Goal: Information Seeking & Learning: Check status

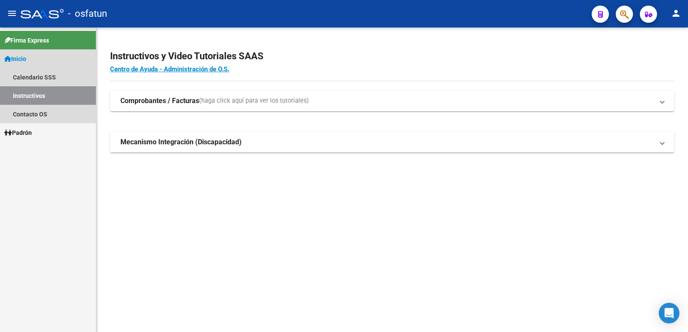
click at [26, 55] on span "Inicio" at bounding box center [15, 58] width 22 height 9
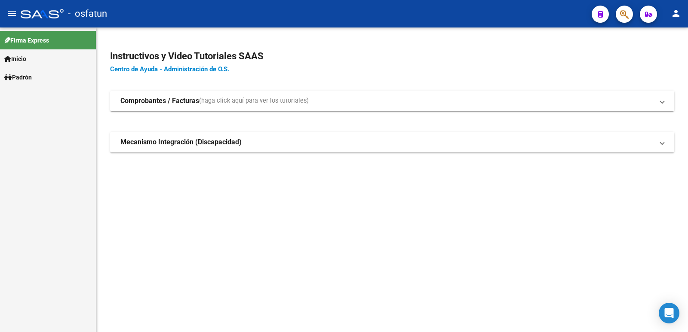
click at [26, 59] on span "Inicio" at bounding box center [15, 58] width 22 height 9
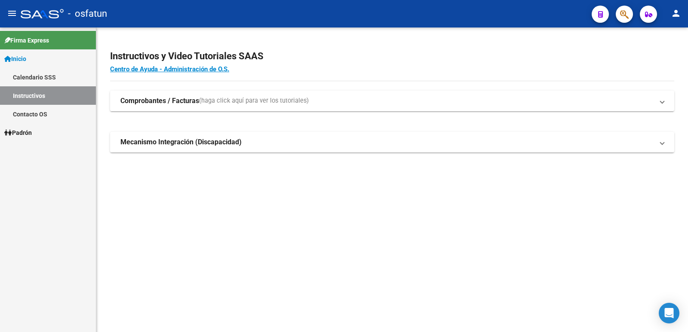
click at [33, 40] on span "Firma Express" at bounding box center [26, 40] width 45 height 9
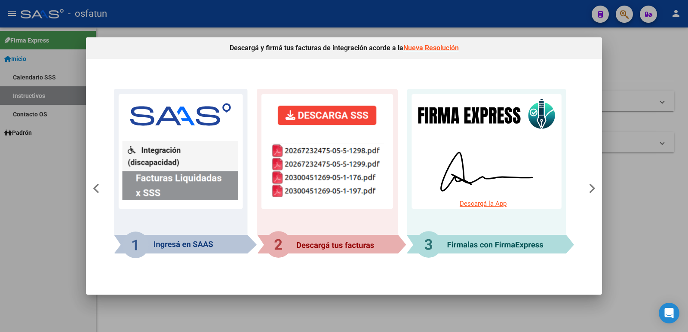
click at [33, 40] on div at bounding box center [344, 166] width 688 height 332
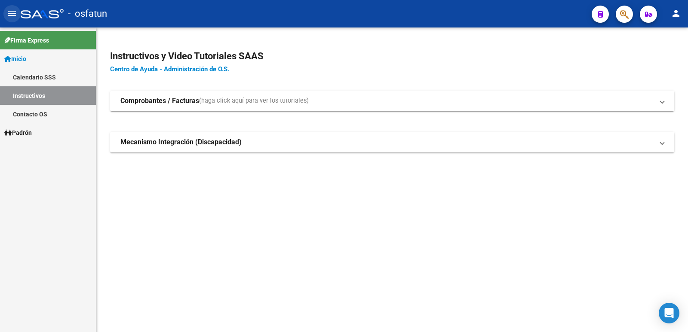
click at [15, 15] on mat-icon "menu" at bounding box center [12, 13] width 10 height 10
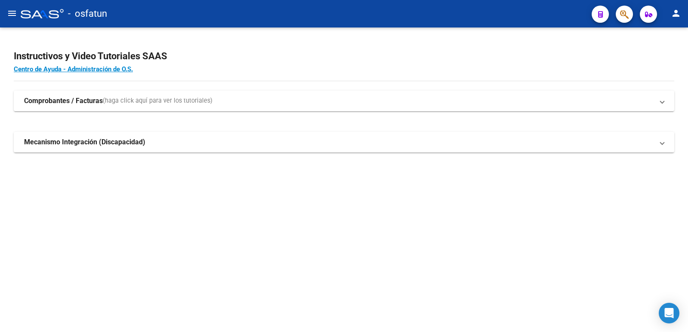
click at [14, 15] on mat-icon "menu" at bounding box center [12, 13] width 10 height 10
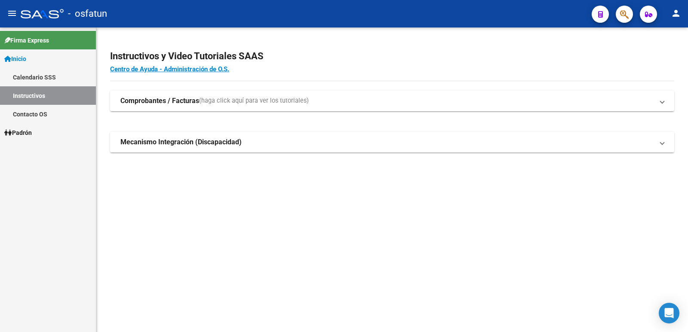
click at [26, 58] on span "Inicio" at bounding box center [15, 58] width 22 height 9
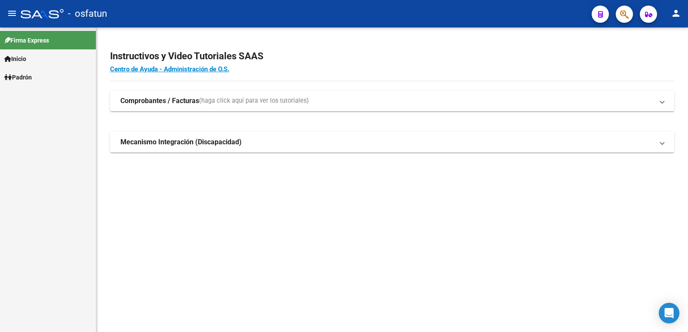
click at [32, 75] on span "Padrón" at bounding box center [18, 77] width 28 height 9
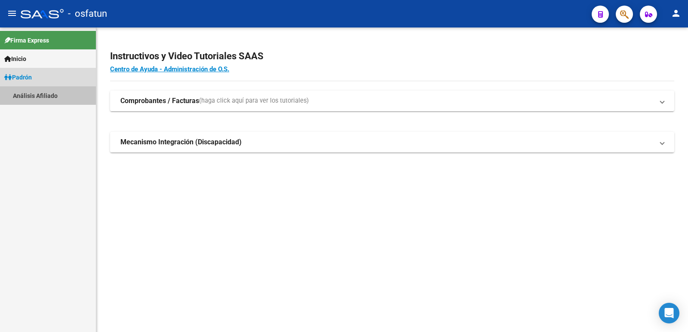
click at [55, 95] on link "Análisis Afiliado" at bounding box center [48, 95] width 96 height 18
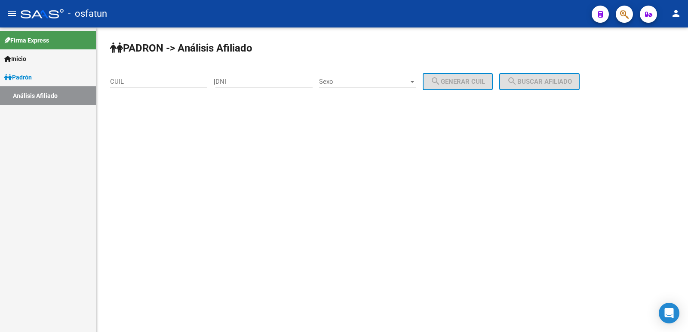
click at [234, 80] on input "DNI" at bounding box center [263, 82] width 97 height 8
type input "29887611"
drag, startPoint x: 411, startPoint y: 85, endPoint x: 404, endPoint y: 85, distance: 7.3
click at [404, 85] on span "Sexo" at bounding box center [363, 82] width 89 height 8
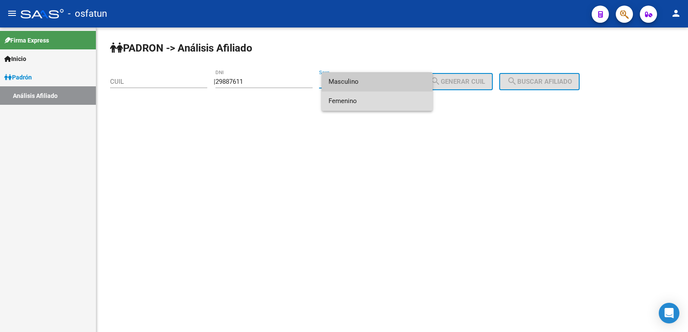
drag, startPoint x: 383, startPoint y: 108, endPoint x: 459, endPoint y: 101, distance: 76.4
click at [386, 106] on span "Femenino" at bounding box center [377, 101] width 97 height 19
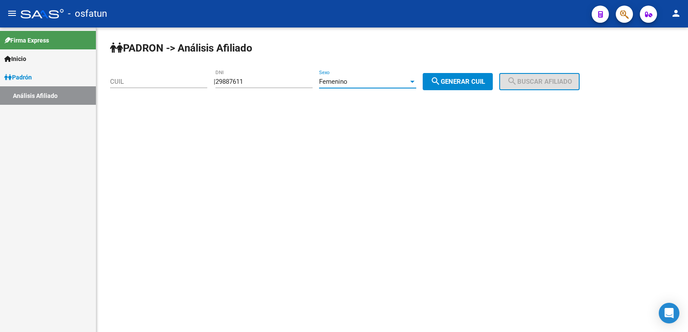
click at [465, 85] on span "search Generar CUIL" at bounding box center [458, 82] width 55 height 8
type input "27-29887611-1"
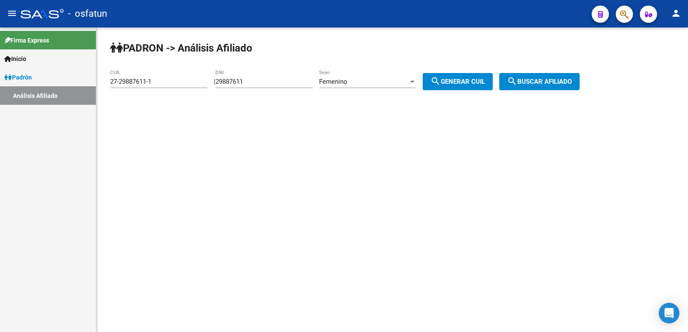
click at [550, 80] on span "search Buscar afiliado" at bounding box center [539, 82] width 65 height 8
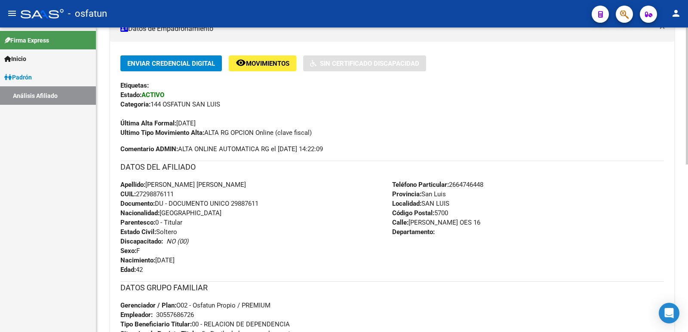
scroll to position [237, 0]
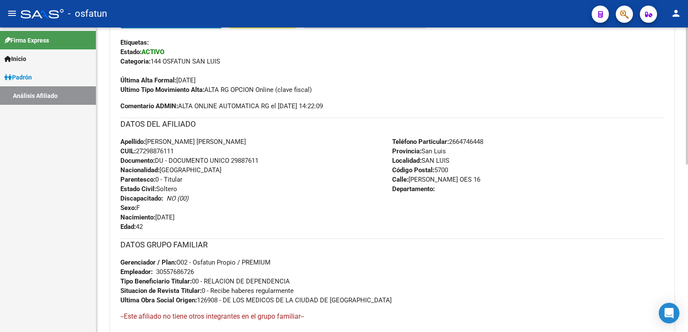
drag, startPoint x: 177, startPoint y: 149, endPoint x: 138, endPoint y: 149, distance: 39.1
click at [138, 149] on span "CUIL: 27298876111" at bounding box center [146, 152] width 53 height 8
copy span "27298876111"
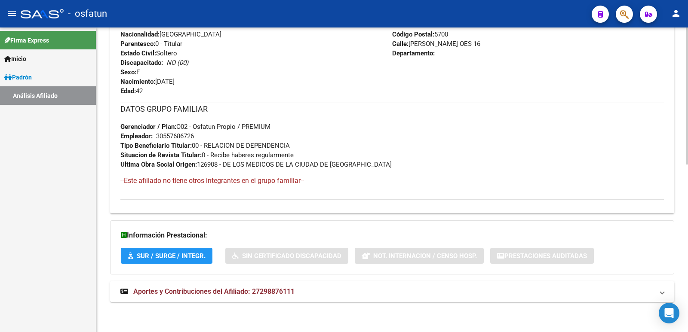
click at [200, 291] on span "Aportes y Contribuciones del Afiliado: 27298876111" at bounding box center [213, 292] width 161 height 8
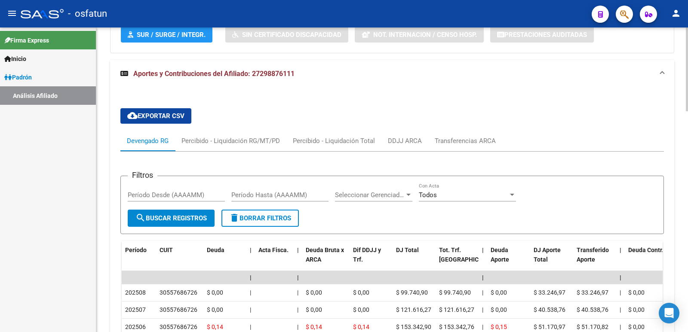
scroll to position [680, 0]
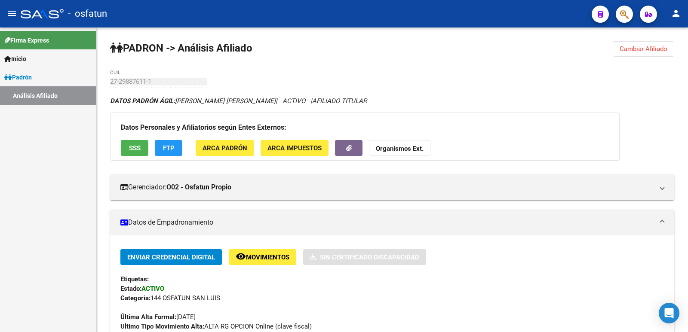
click at [54, 52] on link "Inicio" at bounding box center [48, 58] width 96 height 18
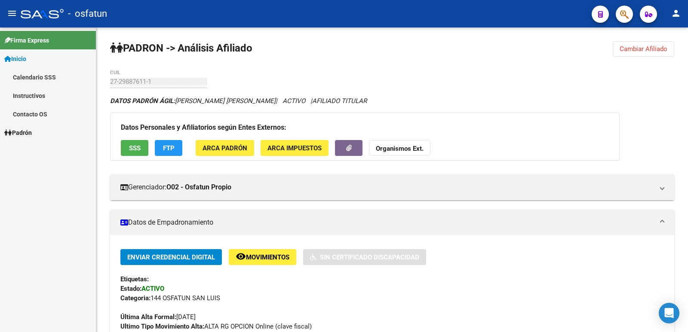
click at [38, 33] on link "Firma Express" at bounding box center [48, 40] width 96 height 18
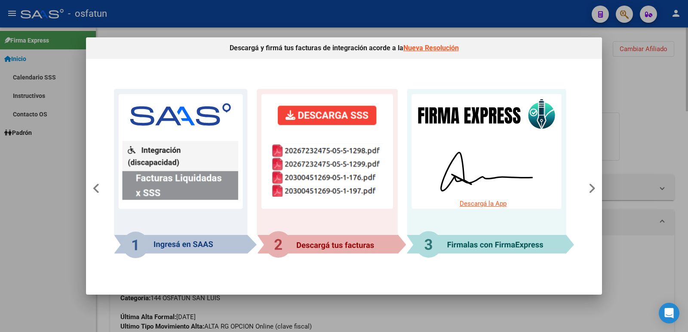
drag, startPoint x: 680, startPoint y: 117, endPoint x: 675, endPoint y: 114, distance: 5.8
click at [679, 118] on div at bounding box center [344, 166] width 688 height 332
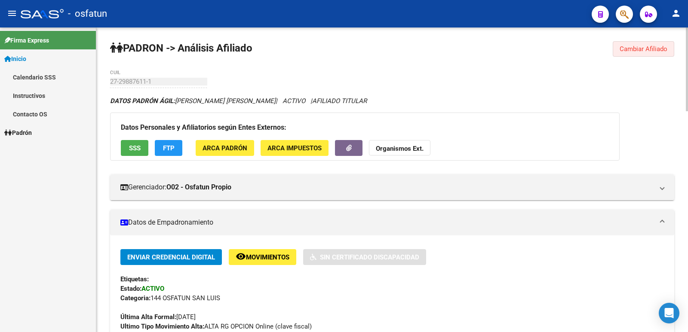
click at [654, 48] on span "Cambiar Afiliado" at bounding box center [644, 49] width 48 height 8
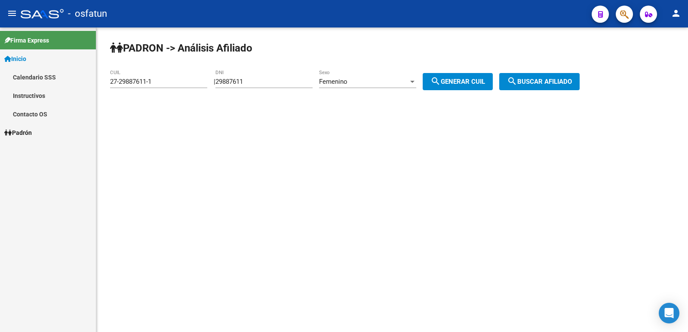
drag, startPoint x: 263, startPoint y: 72, endPoint x: 265, endPoint y: 78, distance: 6.3
click at [265, 74] on div "29887611 DNI" at bounding box center [263, 79] width 97 height 18
drag, startPoint x: 266, startPoint y: 79, endPoint x: 204, endPoint y: 80, distance: 61.5
click at [204, 80] on app-analisis-afiliado "[PERSON_NAME] -> Análisis Afiliado 27-29887611-1 CUIL | 29887611 DNI Femenino S…" at bounding box center [348, 82] width 476 height 8
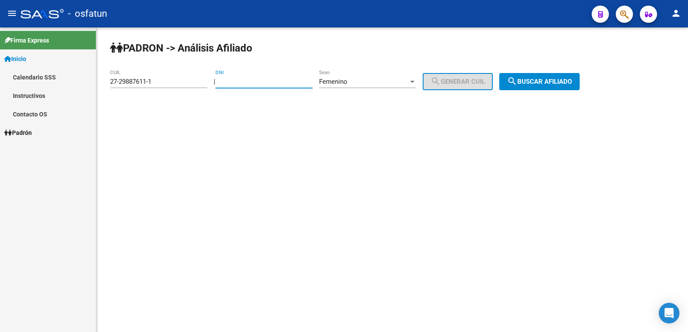
paste input "29871698"
type input "29871698"
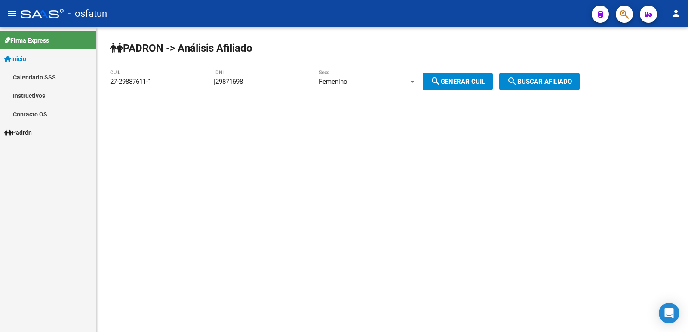
click at [367, 77] on div "Femenino Sexo" at bounding box center [367, 79] width 97 height 18
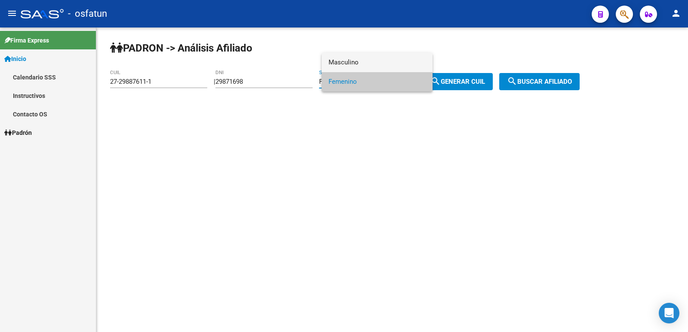
click at [382, 53] on span "Masculino" at bounding box center [377, 62] width 97 height 19
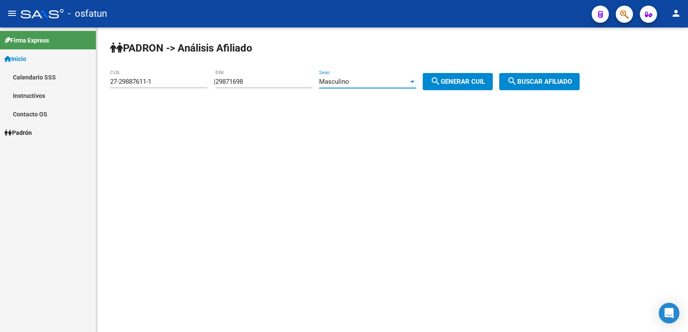
drag, startPoint x: 473, startPoint y: 92, endPoint x: 479, endPoint y: 83, distance: 11.8
click at [477, 85] on div "[PERSON_NAME] -> Análisis Afiliado 27-29887611-1 CUIL | 29871698 DNI Masculino …" at bounding box center [392, 73] width 592 height 90
click at [479, 82] on span "search Generar CUIL" at bounding box center [458, 82] width 55 height 8
click at [557, 87] on div "[PERSON_NAME] -> Análisis Afiliado 20-29871698-5 CUIL | 29871698 DNI Masculino …" at bounding box center [392, 73] width 592 height 90
click at [557, 87] on button "search Buscar afiliado" at bounding box center [539, 81] width 80 height 17
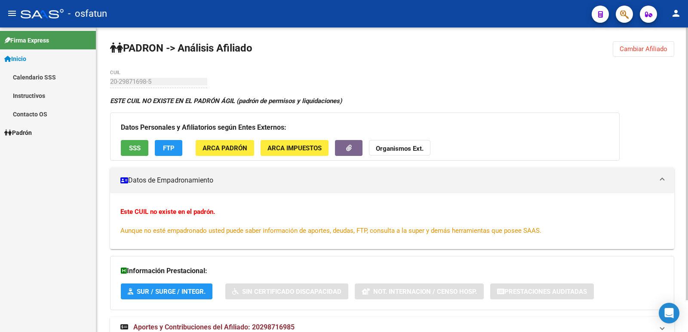
click at [638, 51] on span "Cambiar Afiliado" at bounding box center [644, 49] width 48 height 8
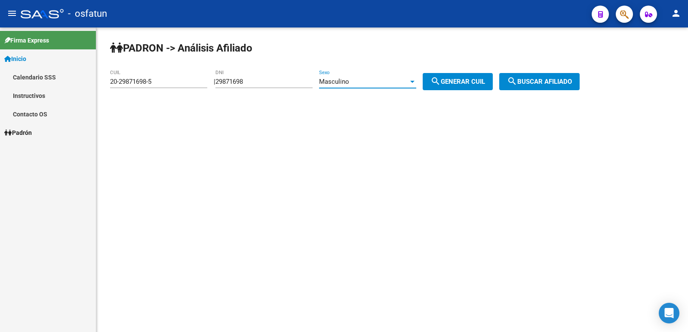
click at [399, 81] on div "Masculino" at bounding box center [363, 82] width 89 height 8
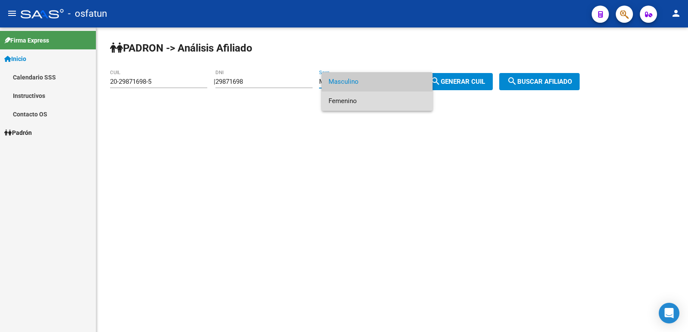
click at [394, 102] on span "Femenino" at bounding box center [377, 101] width 97 height 19
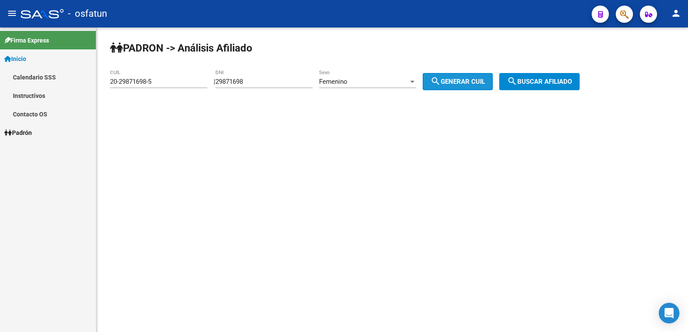
click at [468, 84] on span "search Generar CUIL" at bounding box center [458, 82] width 55 height 8
type input "23-29871698-4"
click at [551, 83] on span "search Buscar afiliado" at bounding box center [539, 82] width 65 height 8
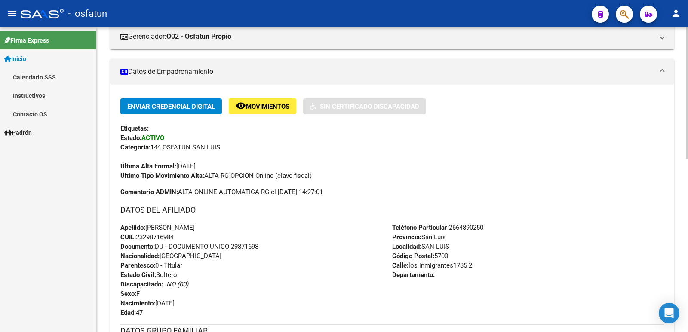
scroll to position [398, 0]
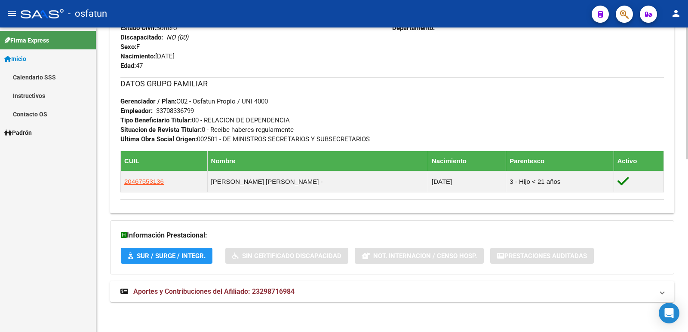
click at [200, 293] on span "Aportes y Contribuciones del Afiliado: 23298716984" at bounding box center [213, 292] width 161 height 8
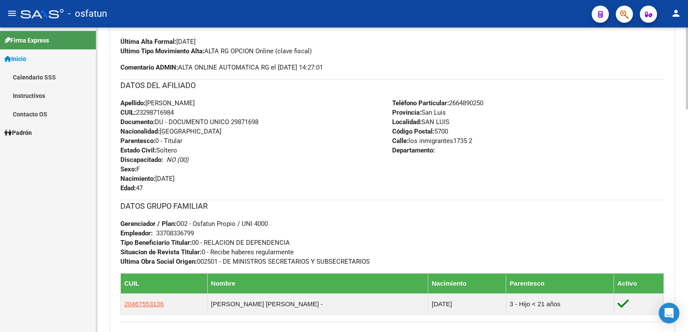
scroll to position [0, 0]
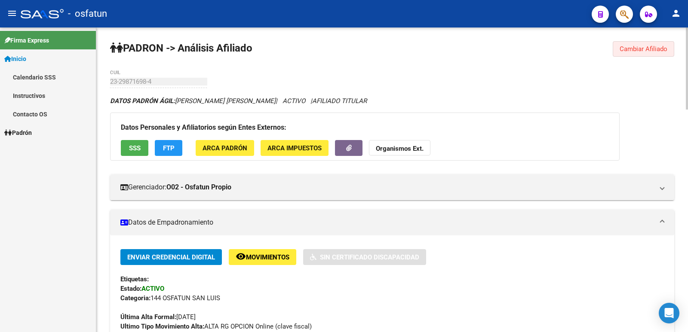
click at [652, 54] on button "Cambiar Afiliado" at bounding box center [644, 48] width 62 height 15
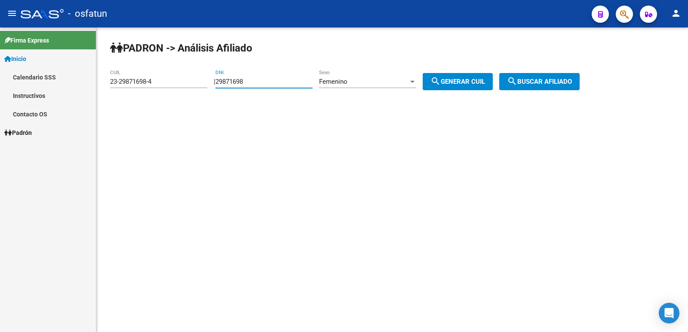
drag, startPoint x: 276, startPoint y: 80, endPoint x: 155, endPoint y: 80, distance: 120.4
click at [155, 80] on app-analisis-afiliado "[PERSON_NAME] -> Análisis Afiliado 23-29871698-4 CUIL | 29871698 DNI Femenino S…" at bounding box center [348, 82] width 476 height 8
click at [376, 79] on div "Femenino" at bounding box center [363, 82] width 89 height 8
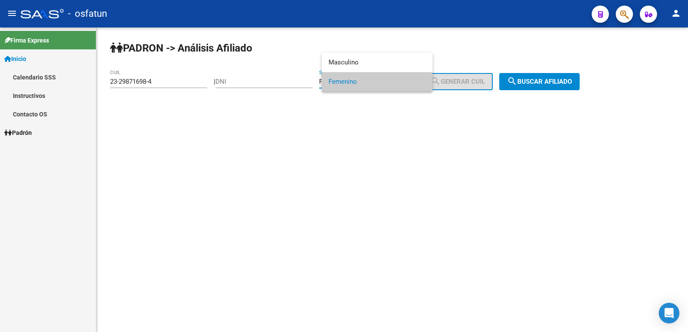
click at [269, 83] on div at bounding box center [344, 166] width 688 height 332
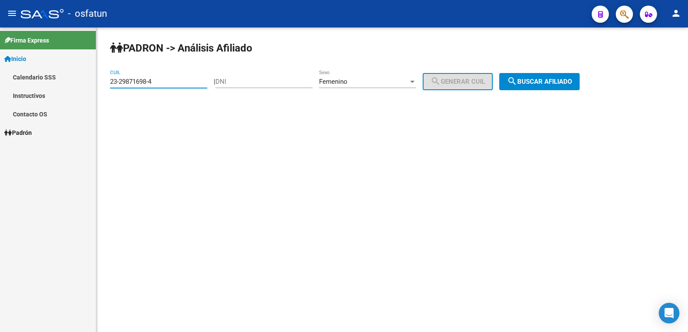
drag, startPoint x: 159, startPoint y: 81, endPoint x: 88, endPoint y: 80, distance: 70.5
click at [88, 80] on mat-sidenav-container "Firma Express Inicio Calendario SSS Instructivos Contacto OS [PERSON_NAME] Anál…" at bounding box center [344, 180] width 688 height 305
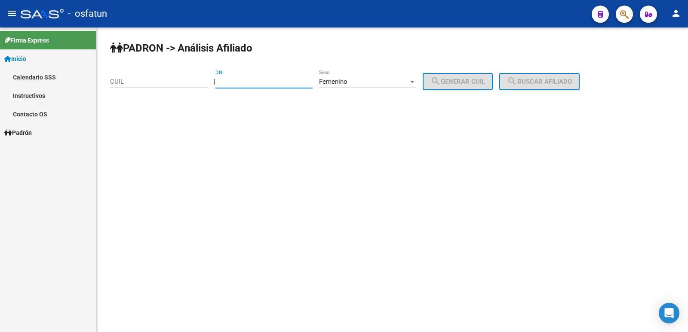
click at [264, 80] on input "DNI" at bounding box center [263, 82] width 97 height 8
type input "38439021"
click at [463, 86] on button "search Generar CUIL" at bounding box center [458, 81] width 70 height 17
type input "27-38439021-3"
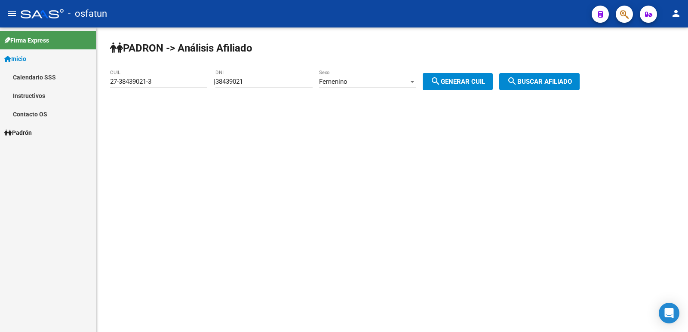
click at [515, 81] on button "search Buscar afiliado" at bounding box center [539, 81] width 80 height 17
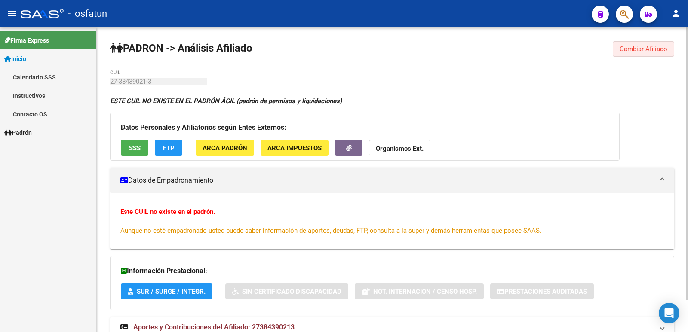
click at [643, 44] on button "Cambiar Afiliado" at bounding box center [644, 48] width 62 height 15
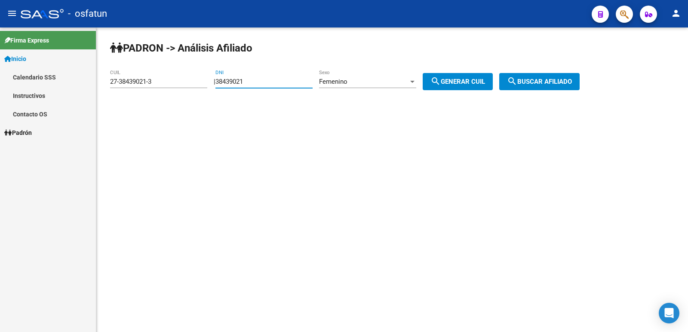
drag, startPoint x: 305, startPoint y: 83, endPoint x: 163, endPoint y: 83, distance: 142.4
click at [163, 83] on app-analisis-afiliado "[PERSON_NAME] -> Análisis Afiliado 27-38439021-3 CUIL | 38439021 DNI Femenino S…" at bounding box center [348, 82] width 476 height 8
type input "38439021"
click at [549, 83] on span "search Buscar afiliado" at bounding box center [539, 82] width 65 height 8
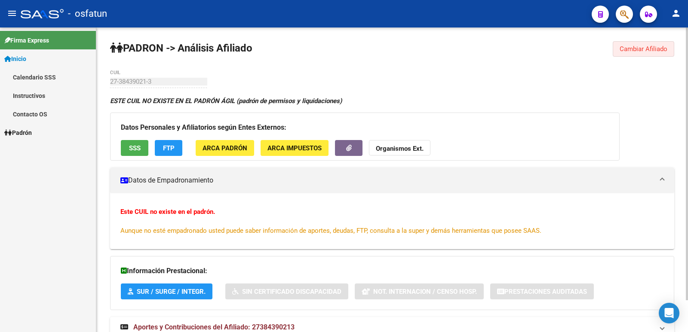
click at [663, 46] on span "Cambiar Afiliado" at bounding box center [644, 49] width 48 height 8
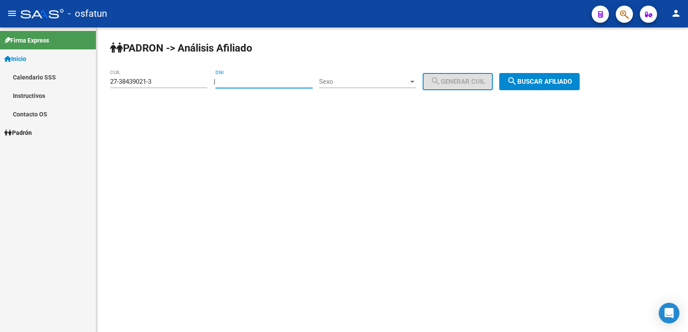
click at [246, 83] on input "DNI" at bounding box center [263, 82] width 97 height 8
type input "38439021"
click at [342, 82] on span "Sexo" at bounding box center [363, 82] width 89 height 8
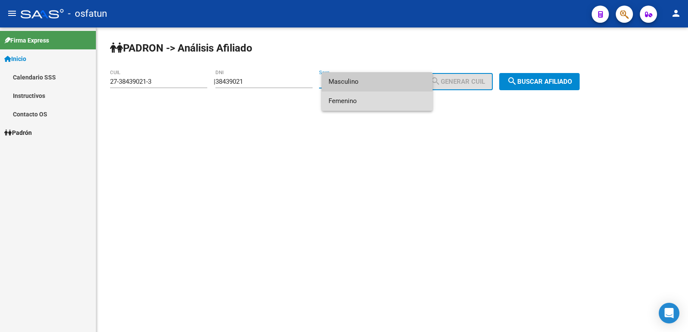
drag, startPoint x: 357, startPoint y: 108, endPoint x: 379, endPoint y: 101, distance: 23.9
click at [357, 108] on span "Femenino" at bounding box center [377, 101] width 97 height 19
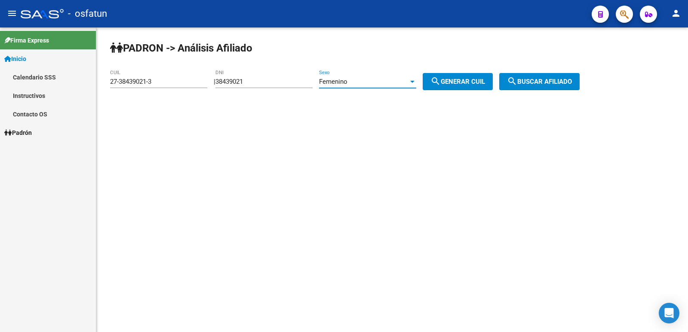
click at [472, 81] on span "search Generar CUIL" at bounding box center [458, 82] width 55 height 8
click at [382, 77] on div "Femenino Sexo" at bounding box center [367, 79] width 97 height 18
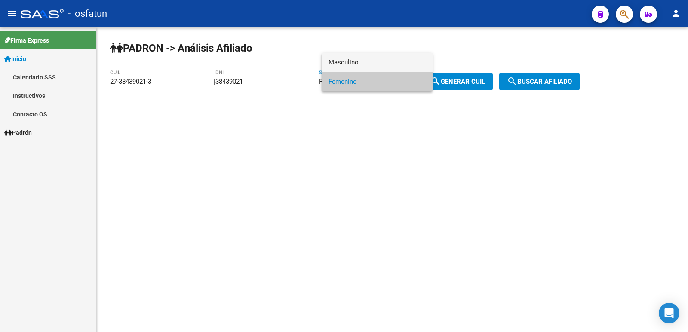
click at [382, 62] on span "Masculino" at bounding box center [377, 62] width 97 height 19
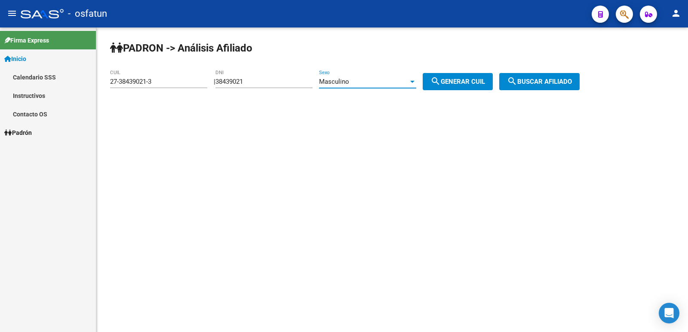
click at [556, 79] on span "search Buscar afiliado" at bounding box center [539, 82] width 65 height 8
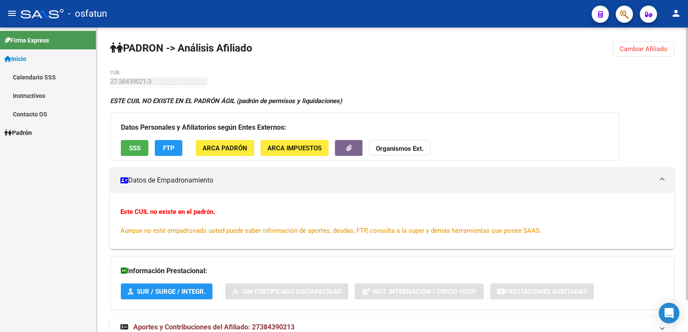
scroll to position [36, 0]
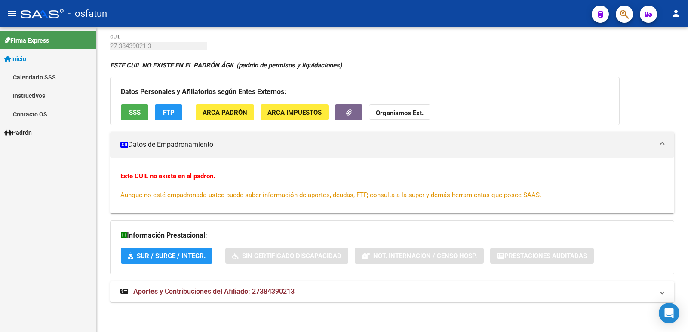
click at [38, 61] on link "Inicio" at bounding box center [48, 58] width 96 height 18
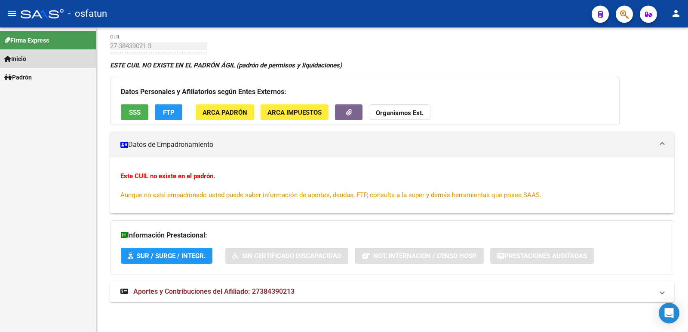
click at [31, 64] on link "Inicio" at bounding box center [48, 58] width 96 height 18
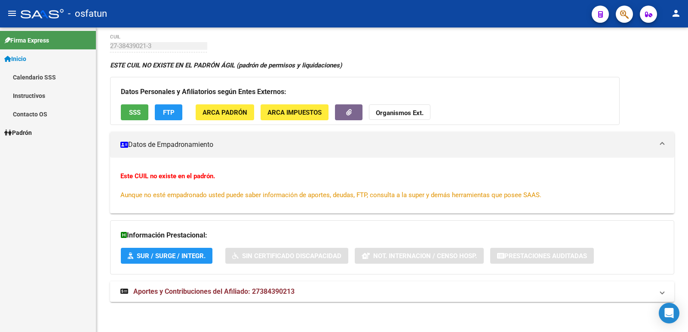
click at [6, 6] on button "menu" at bounding box center [11, 13] width 17 height 17
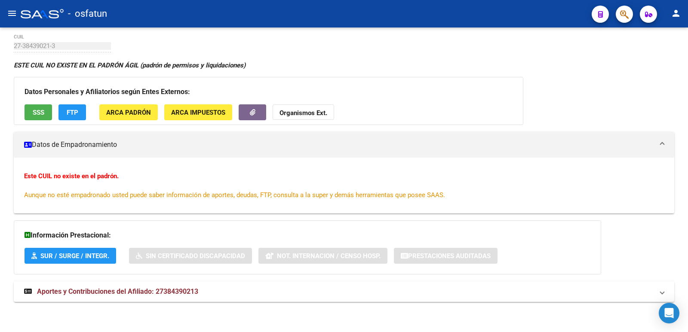
scroll to position [0, 0]
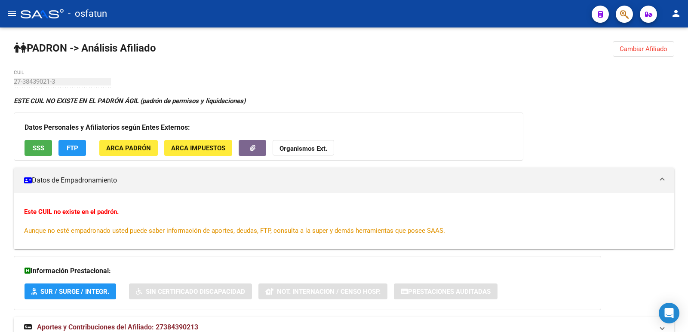
click at [638, 39] on div "[PERSON_NAME] -> Análisis Afiliado Cambiar Afiliado 27-38439021-3 CUIL ESTE CUI…" at bounding box center [344, 198] width 688 height 341
click at [635, 48] on span "Cambiar Afiliado" at bounding box center [644, 49] width 48 height 8
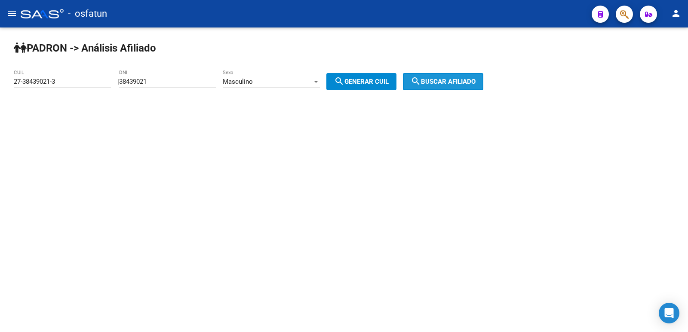
click at [421, 84] on mat-icon "search" at bounding box center [416, 81] width 10 height 10
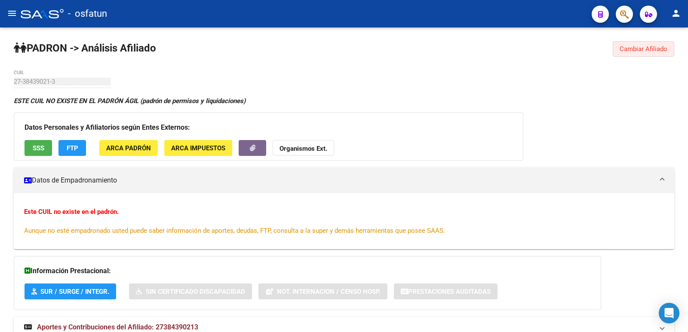
click at [627, 50] on span "Cambiar Afiliado" at bounding box center [644, 49] width 48 height 8
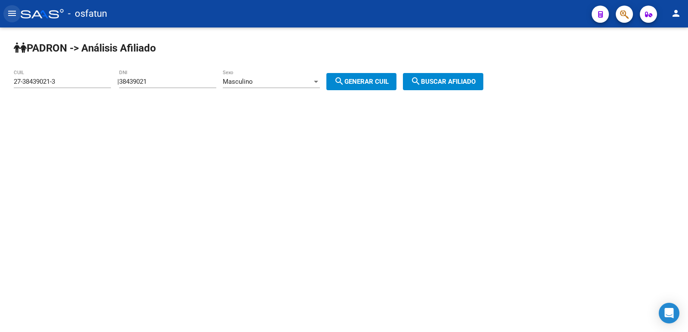
click at [6, 9] on button "menu" at bounding box center [11, 13] width 17 height 17
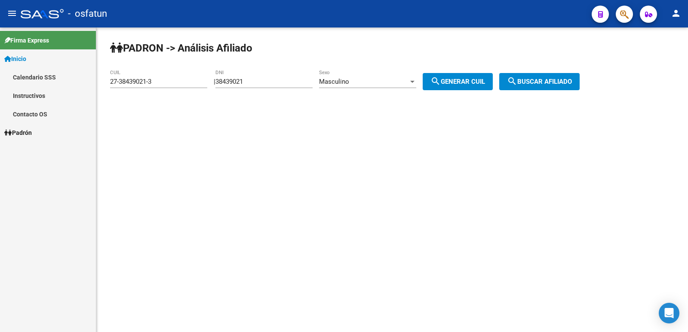
click at [33, 64] on link "Inicio" at bounding box center [48, 58] width 96 height 18
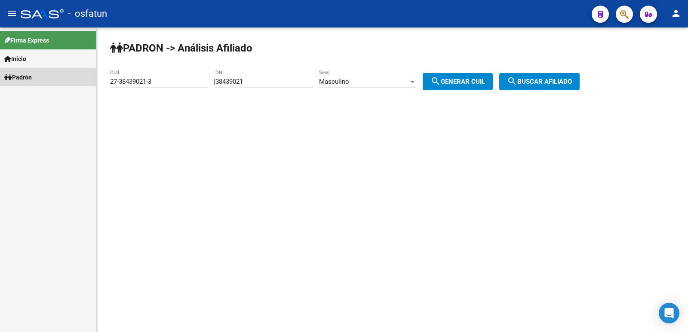
click at [35, 71] on link "Padrón" at bounding box center [48, 77] width 96 height 18
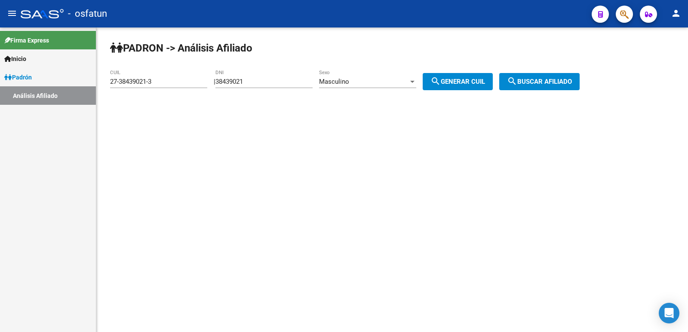
click at [43, 95] on link "Análisis Afiliado" at bounding box center [48, 95] width 96 height 18
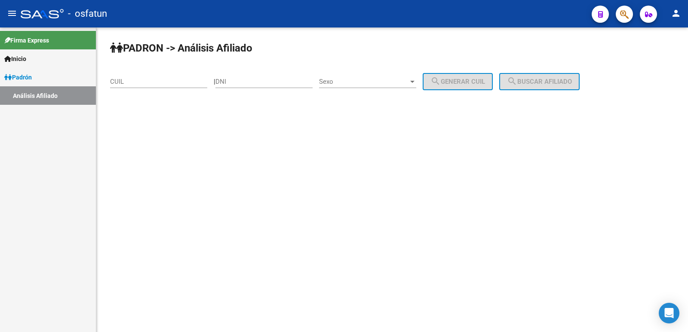
click at [239, 80] on input "DNI" at bounding box center [263, 82] width 97 height 8
type input "38439021"
click at [378, 83] on span "Sexo" at bounding box center [363, 82] width 89 height 8
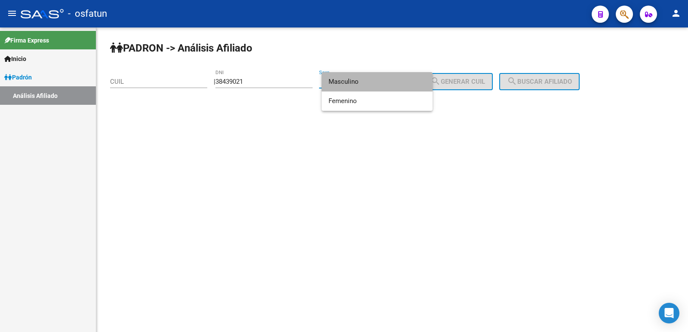
drag, startPoint x: 366, startPoint y: 86, endPoint x: 415, endPoint y: 86, distance: 49.9
click at [366, 86] on span "Masculino" at bounding box center [377, 81] width 97 height 19
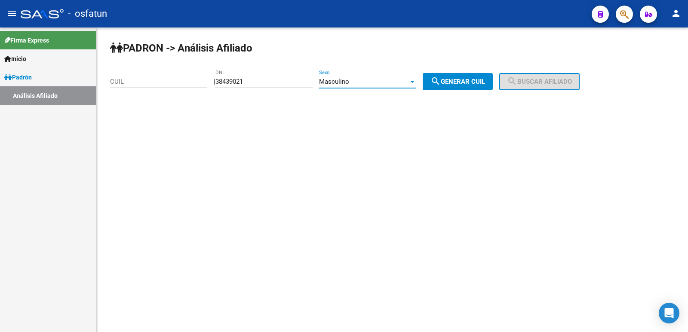
click at [441, 80] on mat-icon "search" at bounding box center [436, 81] width 10 height 10
type input "20-38439021-9"
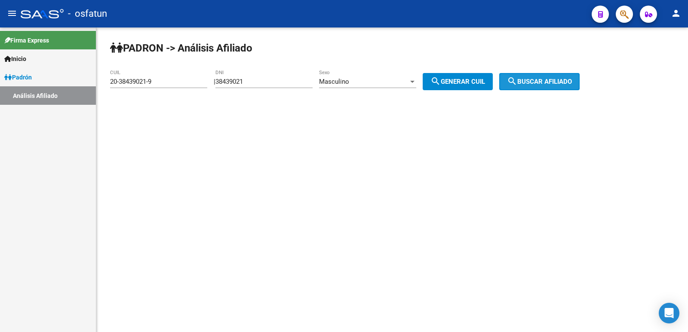
click at [572, 84] on span "search Buscar afiliado" at bounding box center [539, 82] width 65 height 8
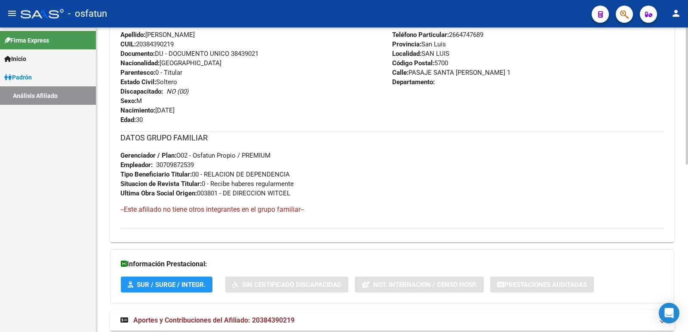
scroll to position [373, 0]
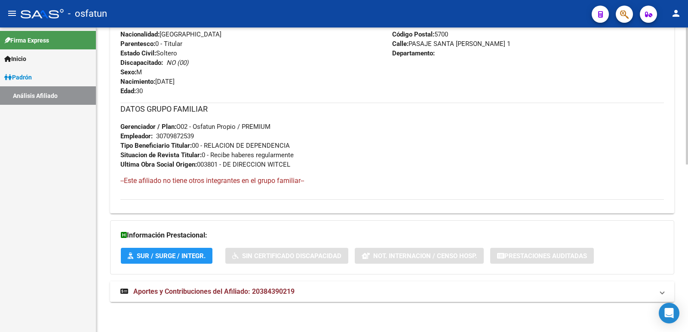
click at [299, 294] on mat-panel-title "Aportes y Contribuciones del Afiliado: 20384390219" at bounding box center [386, 291] width 533 height 9
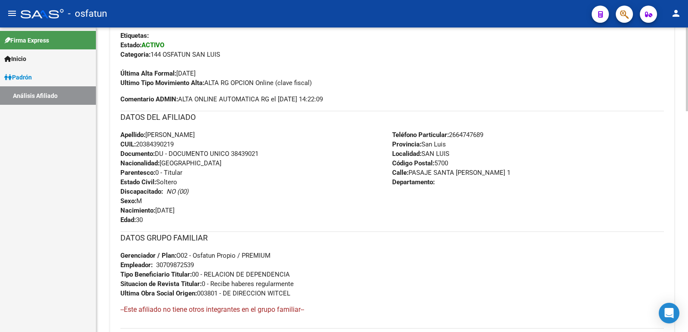
scroll to position [201, 0]
